Goal: Information Seeking & Learning: Learn about a topic

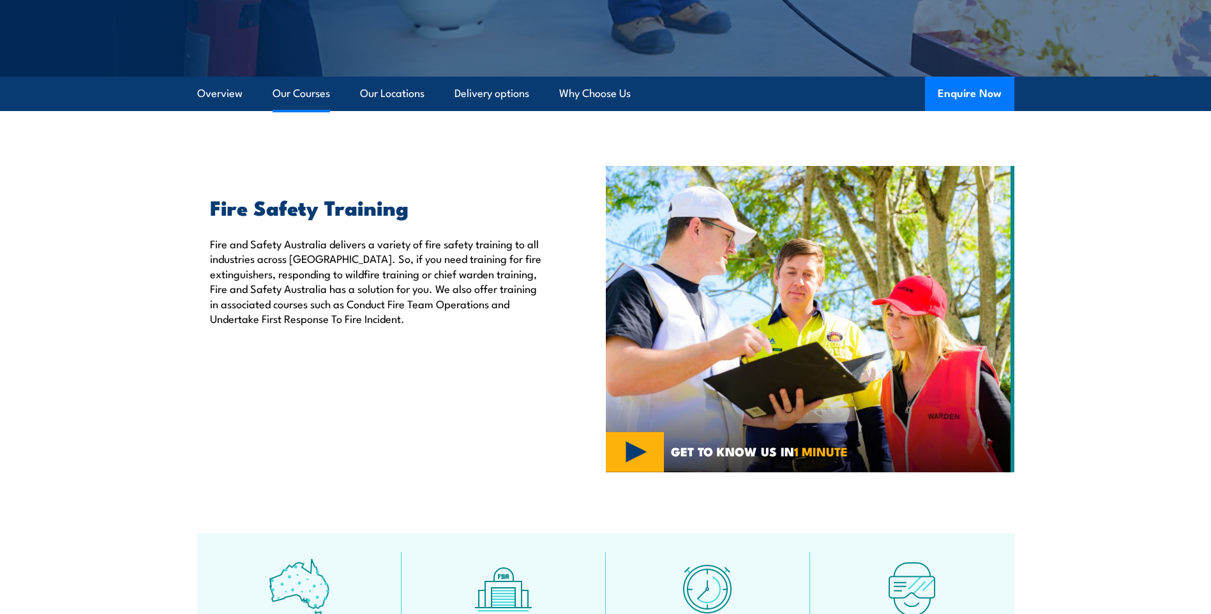
scroll to position [255, 0]
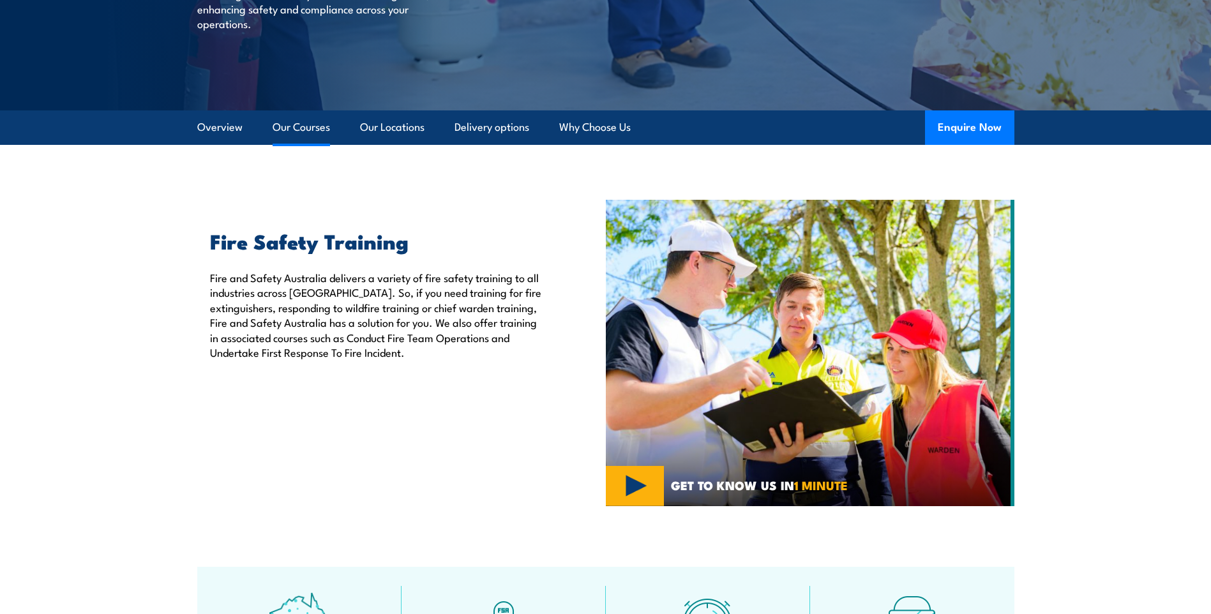
click at [301, 125] on link "Our Courses" at bounding box center [301, 127] width 57 height 34
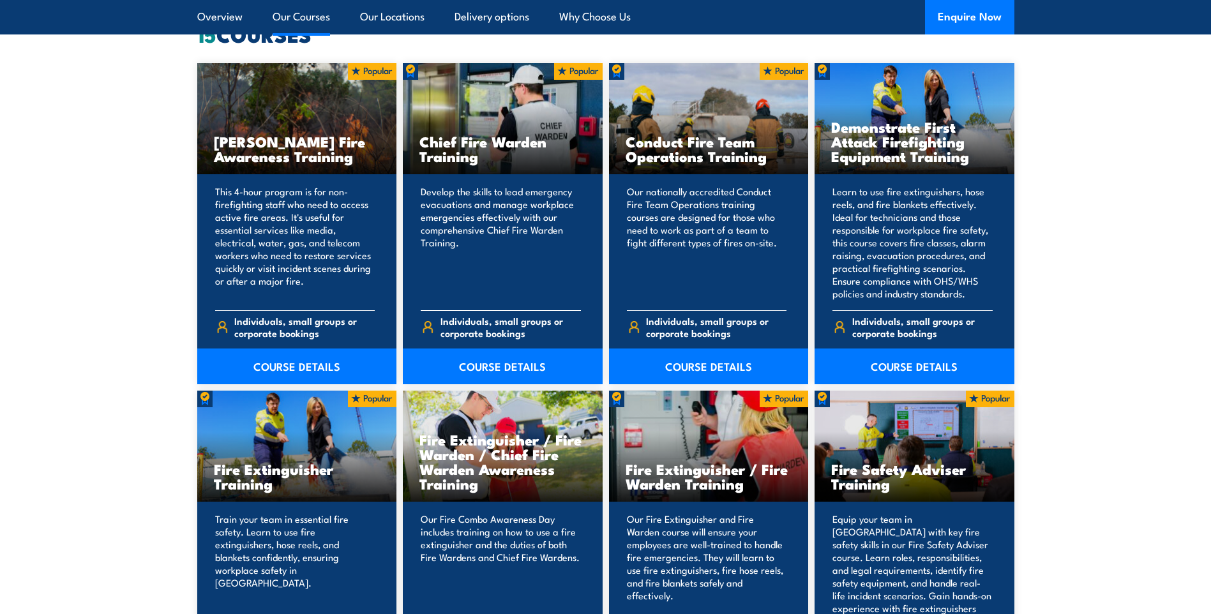
scroll to position [1048, 0]
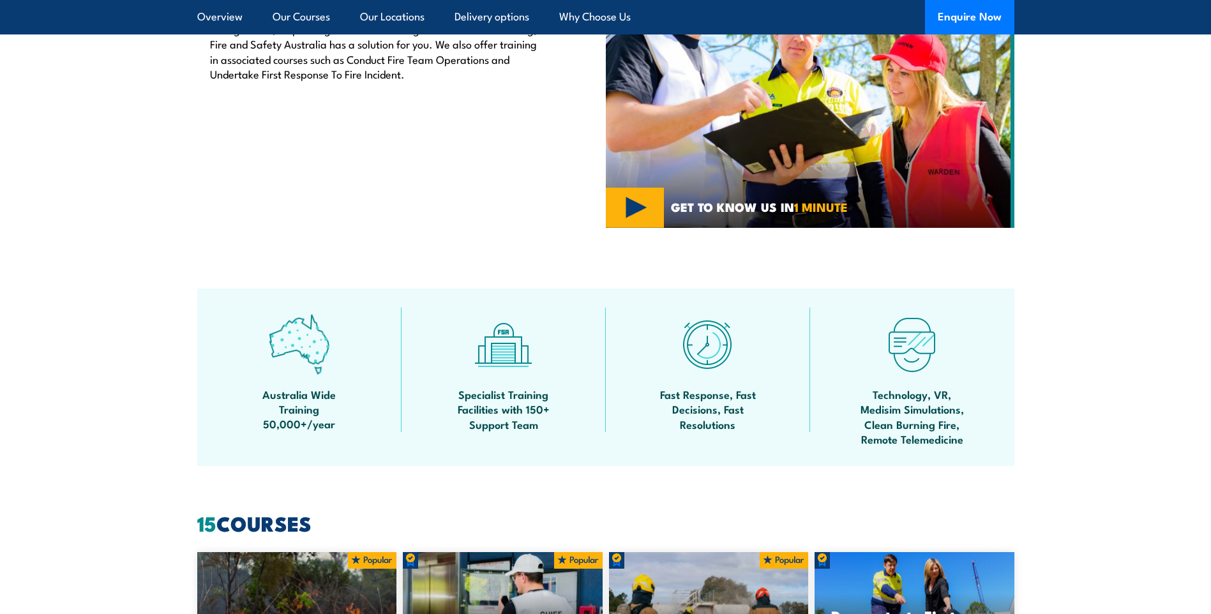
scroll to position [315, 0]
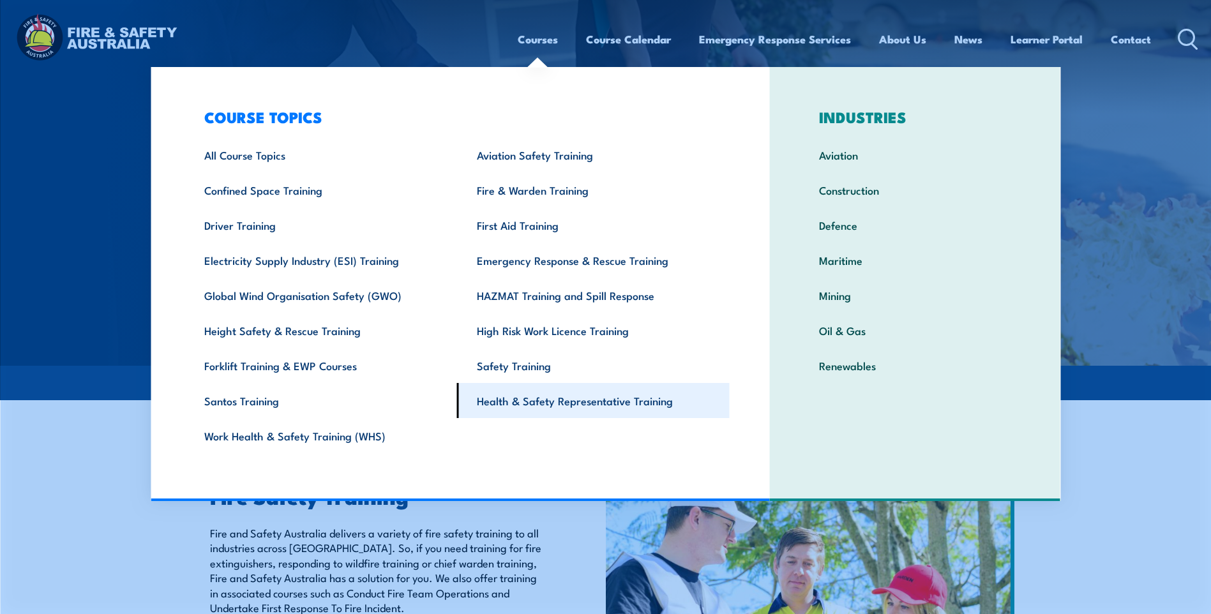
click at [580, 397] on link "Health & Safety Representative Training" at bounding box center [593, 400] width 273 height 35
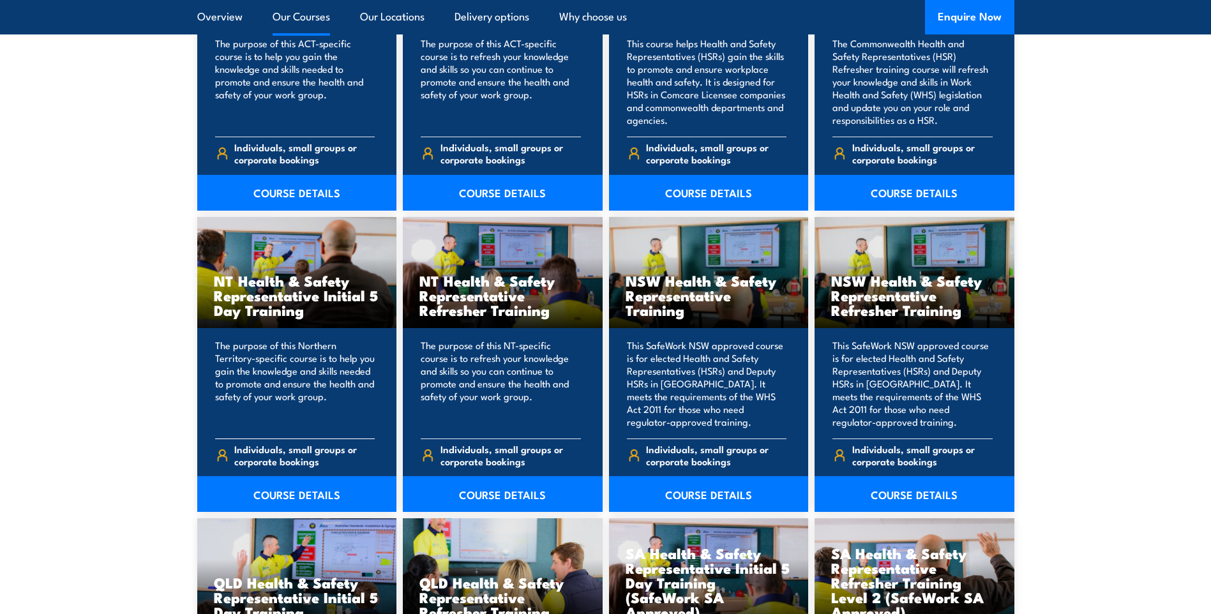
scroll to position [1085, 0]
